Goal: Task Accomplishment & Management: Complete application form

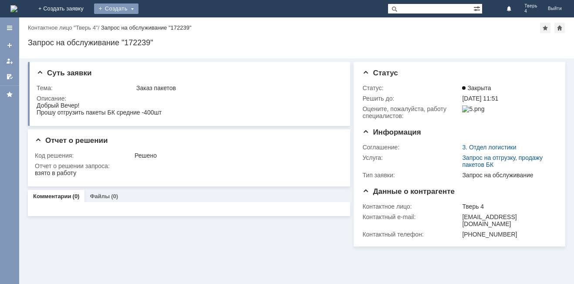
click at [138, 9] on div "Создать" at bounding box center [116, 8] width 44 height 10
click at [162, 26] on link "Заявка" at bounding box center [129, 26] width 66 height 10
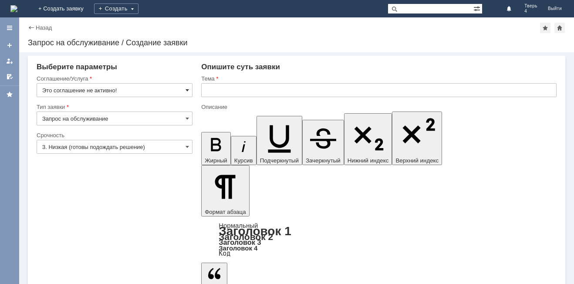
click at [188, 90] on span at bounding box center [186, 90] width 3 height 7
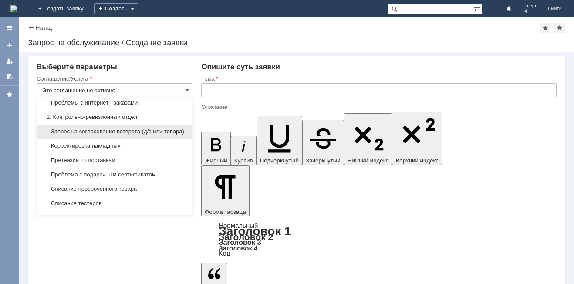
scroll to position [131, 0]
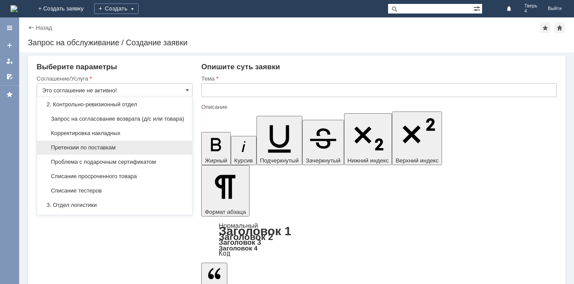
click at [131, 151] on span "Претензии по поставкам" at bounding box center [114, 147] width 145 height 7
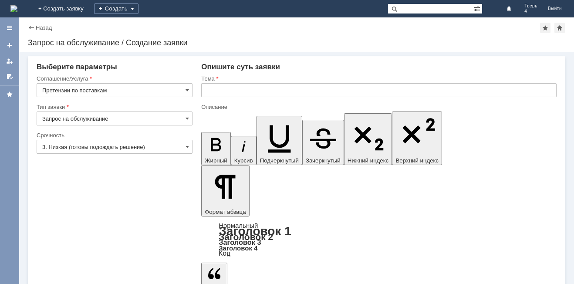
type input "Претензии по поставкам"
click at [188, 145] on span at bounding box center [186, 146] width 3 height 7
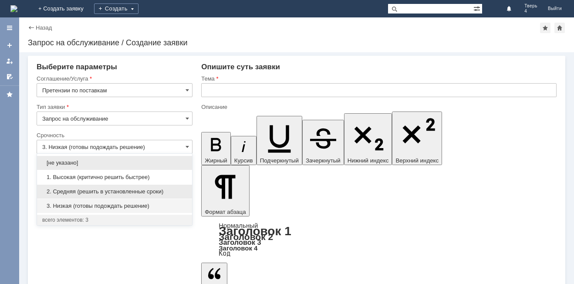
click at [107, 190] on span "2. Средняя (решить в установленные сроки)" at bounding box center [114, 191] width 145 height 7
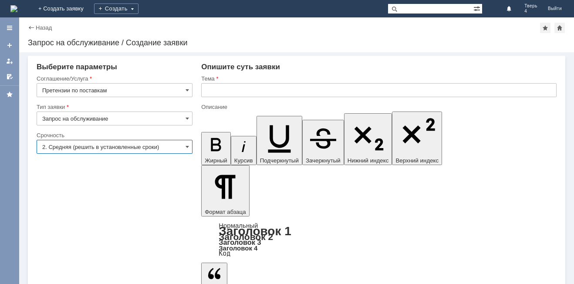
type input "2. Средняя (решить в установленные сроки)"
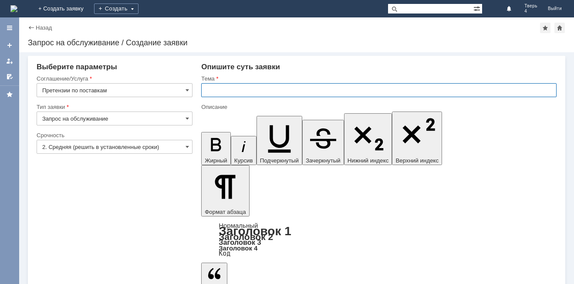
click at [212, 92] on input "text" at bounding box center [378, 90] width 355 height 14
type input "акт претензий"
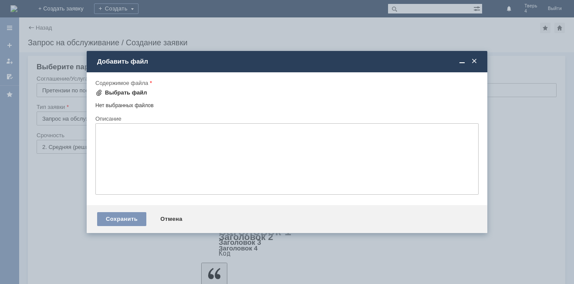
click at [100, 94] on span at bounding box center [98, 92] width 7 height 7
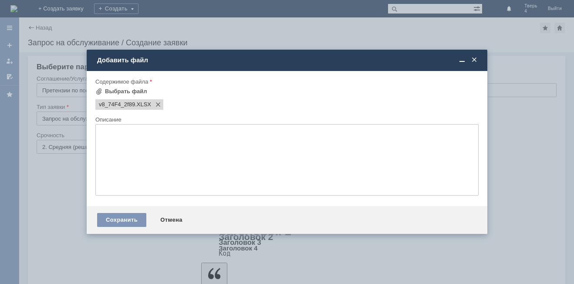
scroll to position [0, 0]
click at [124, 222] on div "Сохранить" at bounding box center [121, 220] width 49 height 14
